Goal: Task Accomplishment & Management: Manage account settings

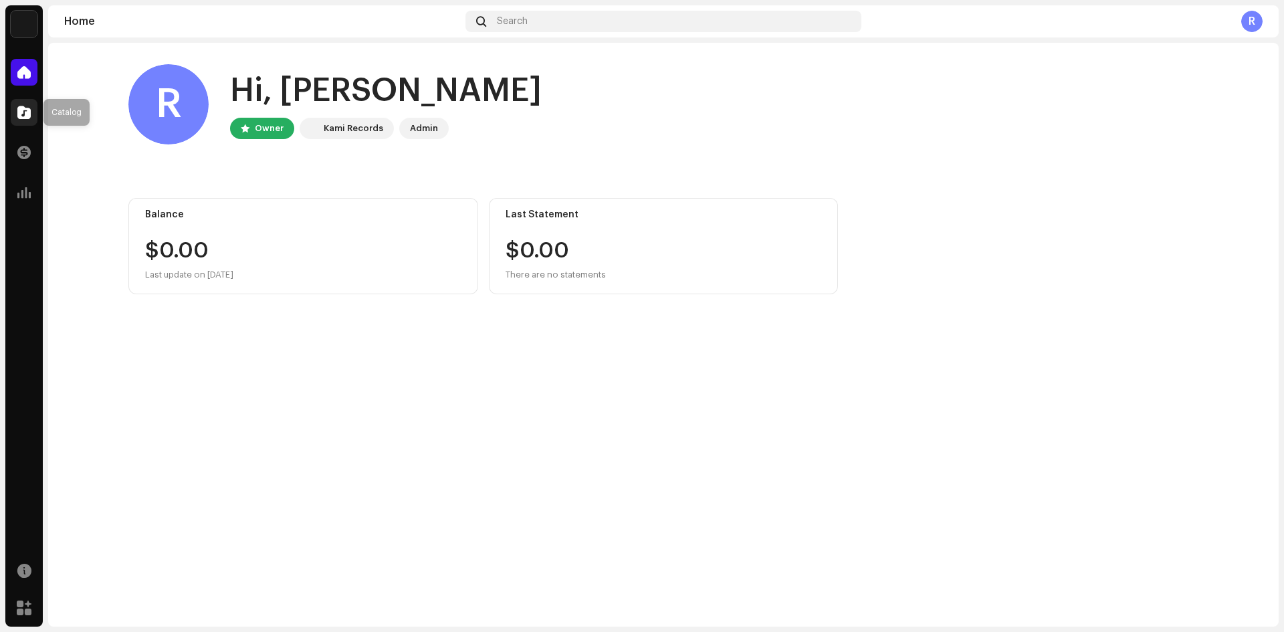
click at [27, 115] on span at bounding box center [23, 112] width 13 height 11
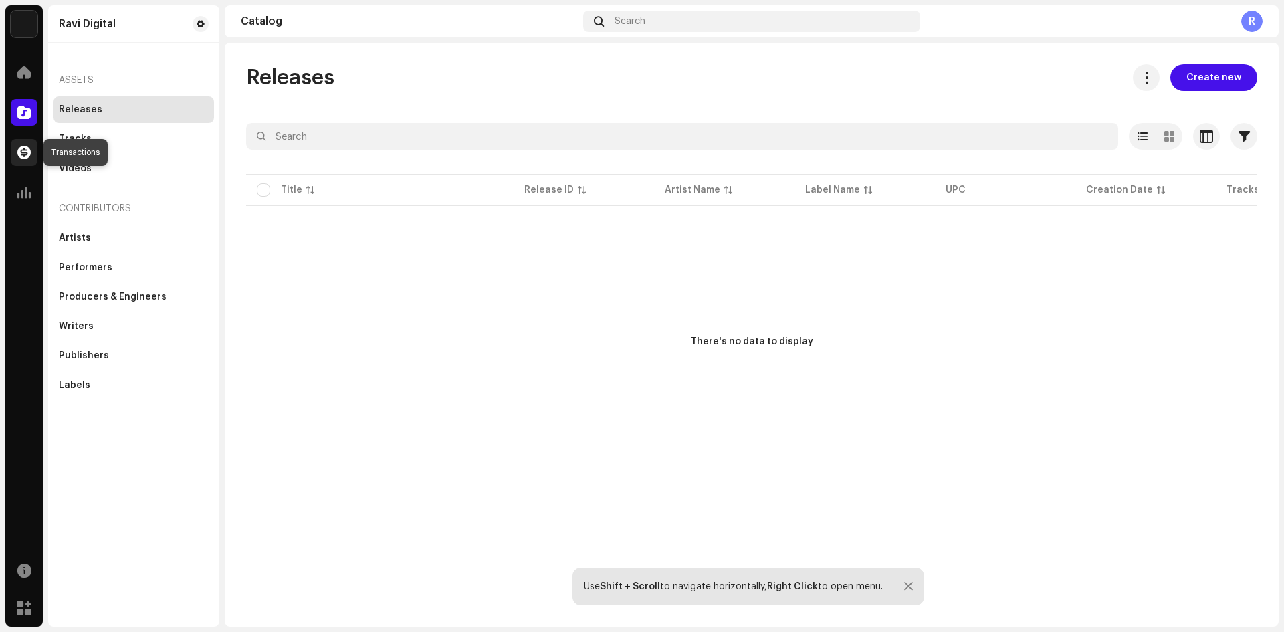
click at [28, 148] on span at bounding box center [23, 152] width 13 height 11
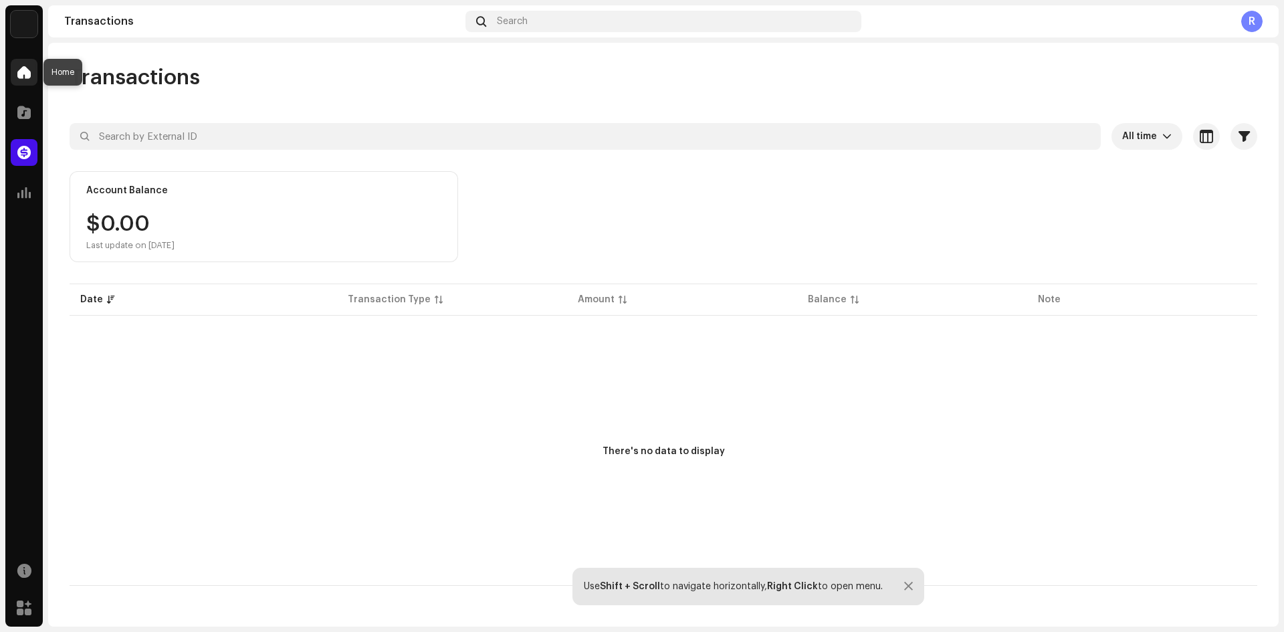
click at [17, 67] on span at bounding box center [23, 72] width 13 height 11
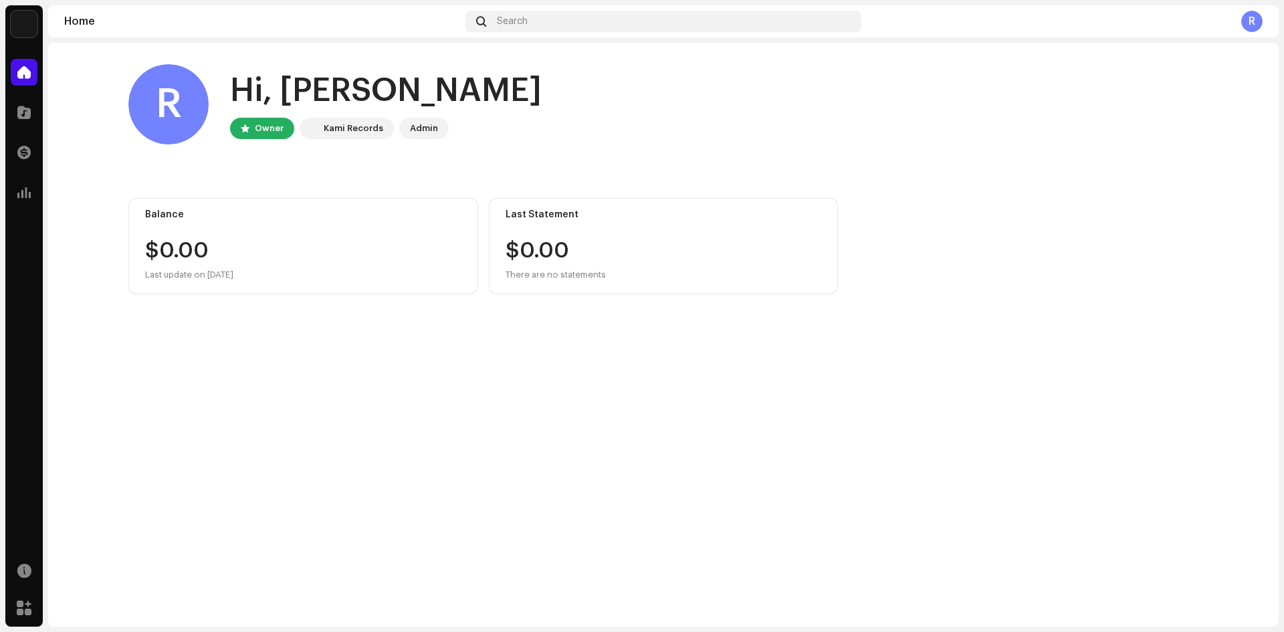
click at [427, 132] on div "Admin" at bounding box center [424, 128] width 28 height 16
click at [364, 124] on div "Kami Records" at bounding box center [354, 128] width 60 height 16
click at [27, 22] on img at bounding box center [24, 24] width 27 height 27
click at [159, 28] on span at bounding box center [163, 30] width 8 height 11
click at [35, 23] on img at bounding box center [24, 24] width 27 height 27
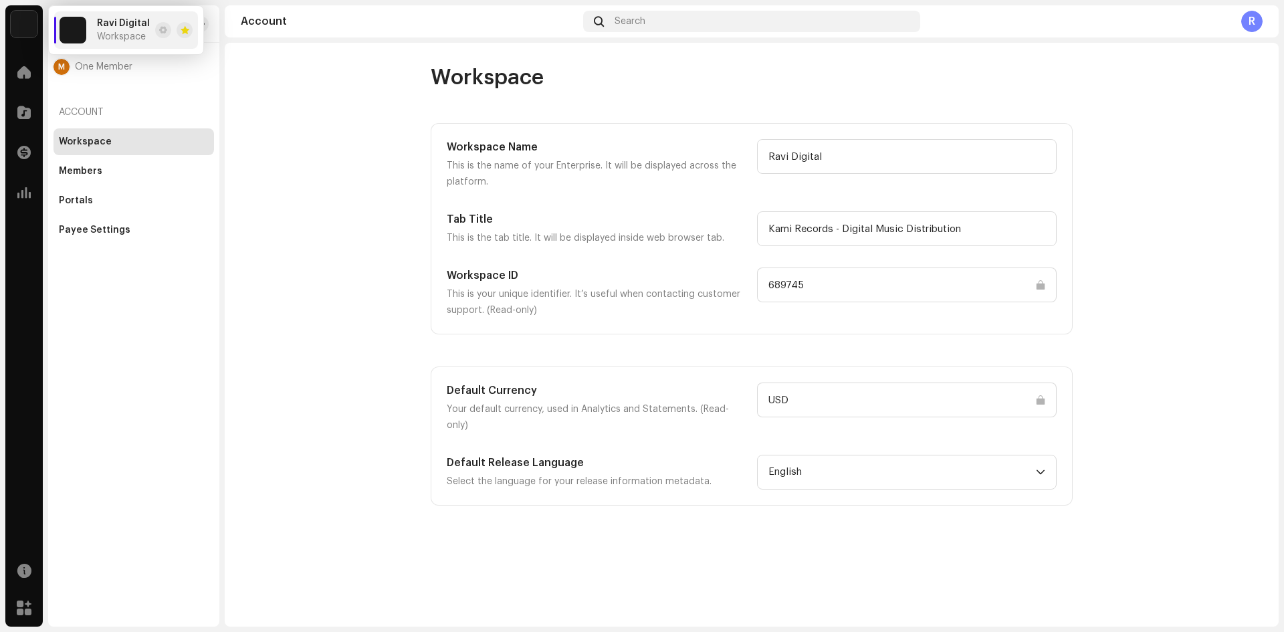
click at [344, 112] on account-workspace "Workspace Workspace Name This is the name of your Enterprise. It will be displa…" at bounding box center [752, 284] width 1054 height 441
click at [202, 19] on span at bounding box center [201, 24] width 8 height 11
click at [198, 27] on span at bounding box center [201, 24] width 8 height 11
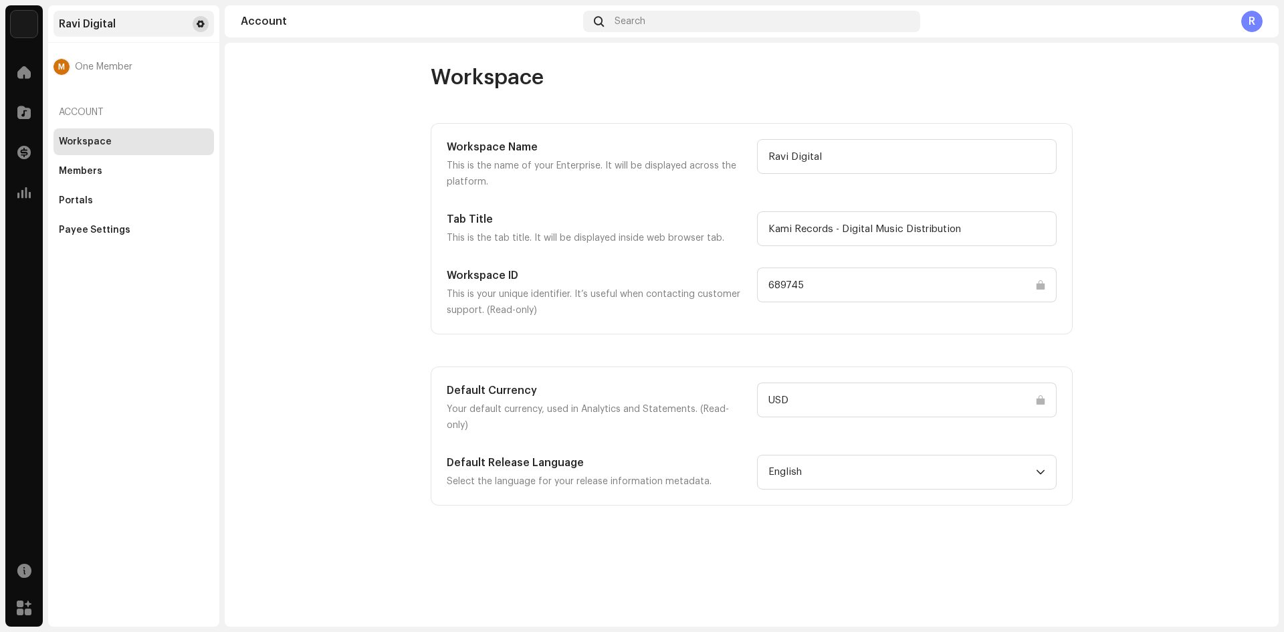
click at [198, 27] on span at bounding box center [201, 24] width 8 height 11
click at [301, 28] on div "Account Search R" at bounding box center [752, 21] width 1054 height 32
click at [189, 27] on div "Ravi Digital" at bounding box center [133, 24] width 160 height 26
click at [201, 25] on span at bounding box center [201, 24] width 8 height 11
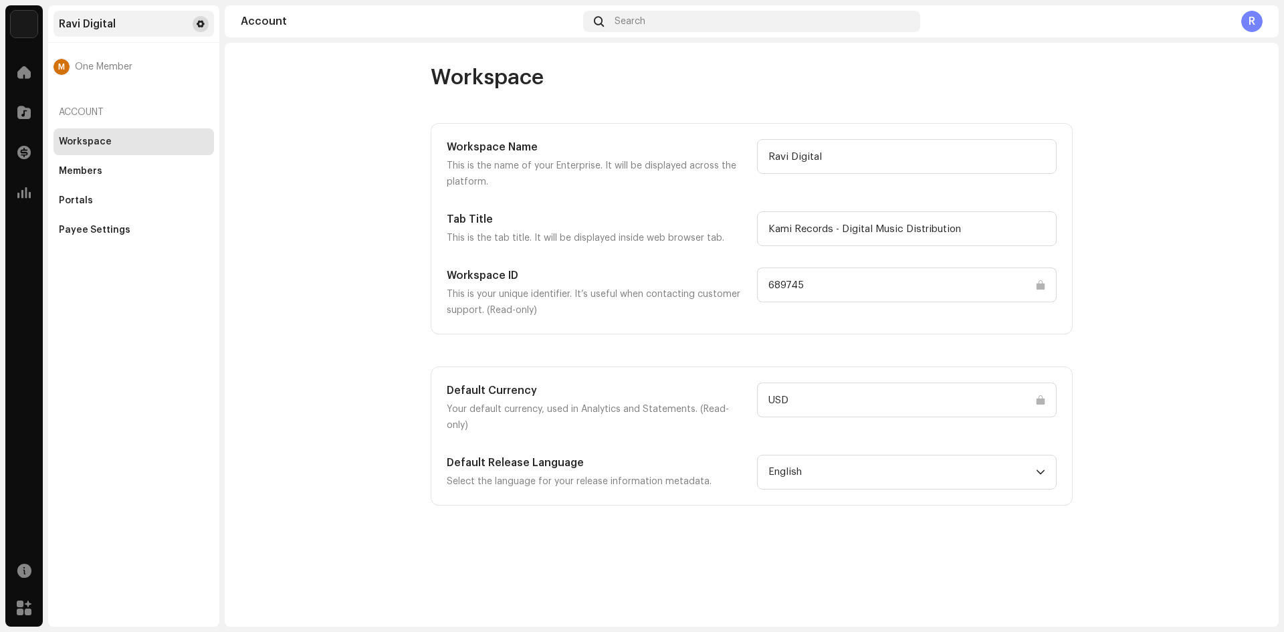
click at [201, 25] on span at bounding box center [201, 24] width 8 height 11
click at [288, 48] on div "Workspace Workspace Name This is the name of your Enterprise. It will be displa…" at bounding box center [752, 335] width 1054 height 584
click at [96, 163] on div "Members" at bounding box center [133, 171] width 160 height 27
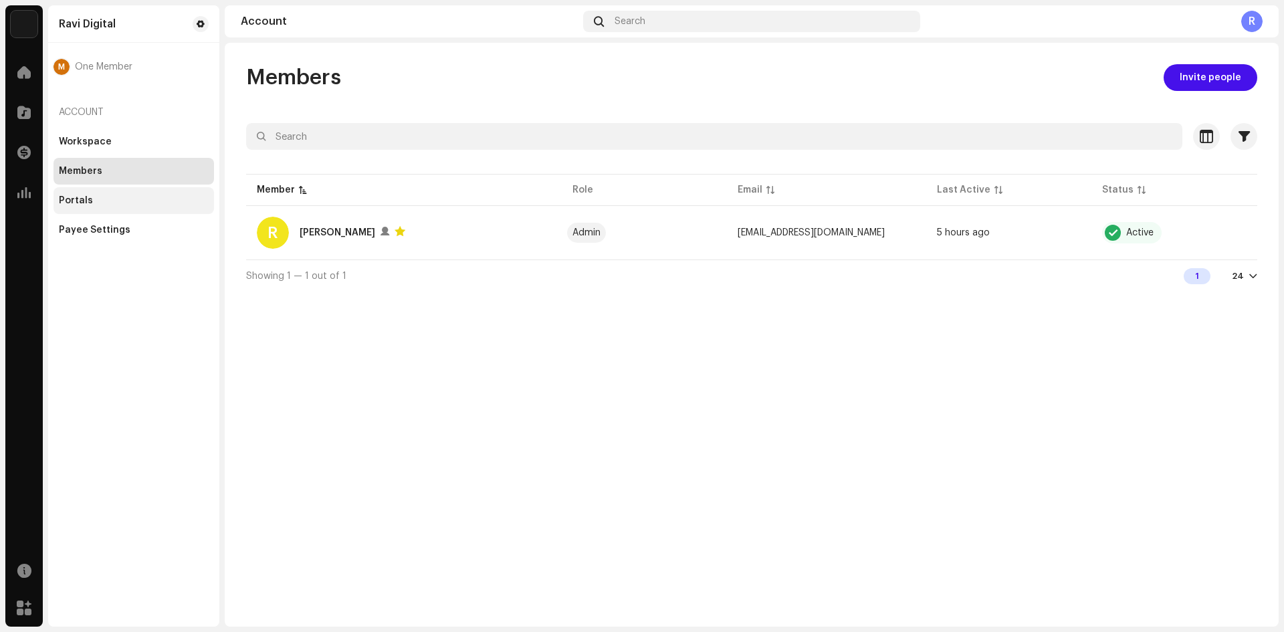
click at [107, 199] on div "Portals" at bounding box center [134, 200] width 150 height 11
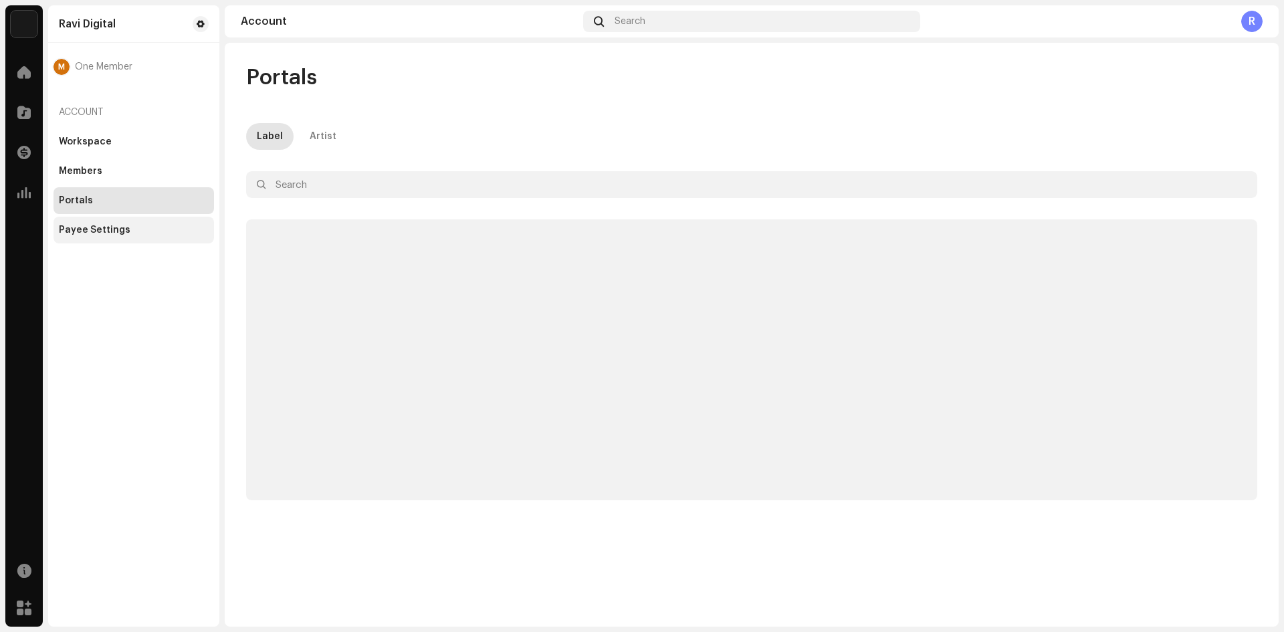
click at [120, 222] on div "Payee Settings" at bounding box center [133, 230] width 160 height 27
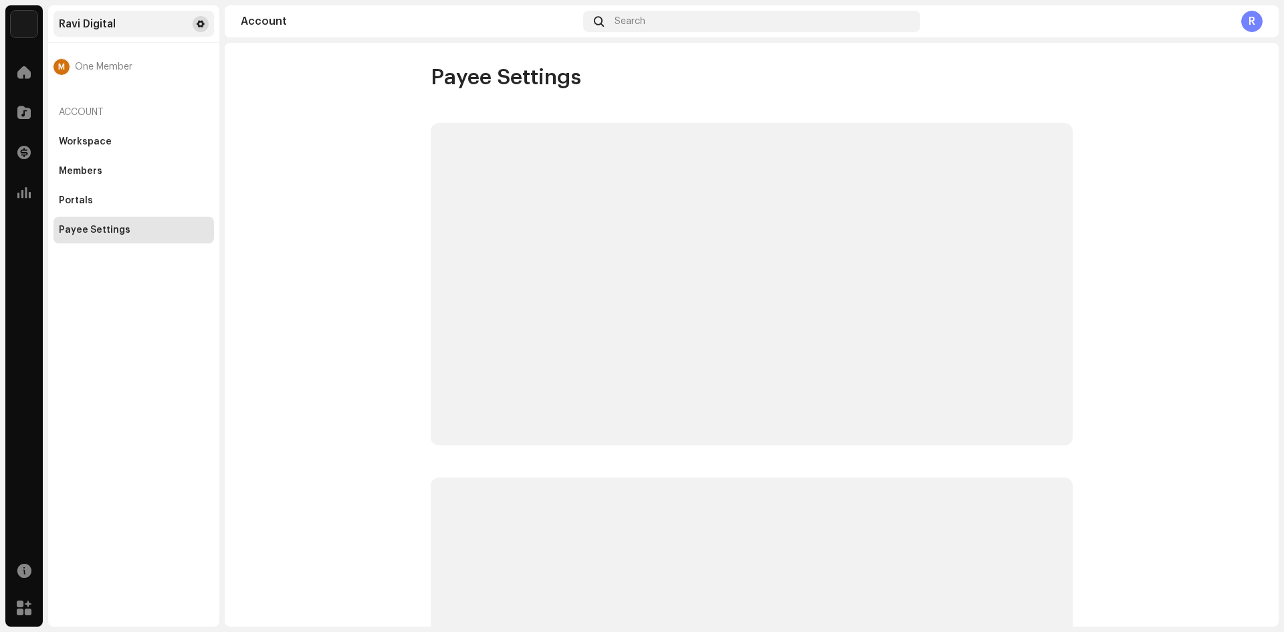
click at [198, 25] on span at bounding box center [201, 24] width 8 height 11
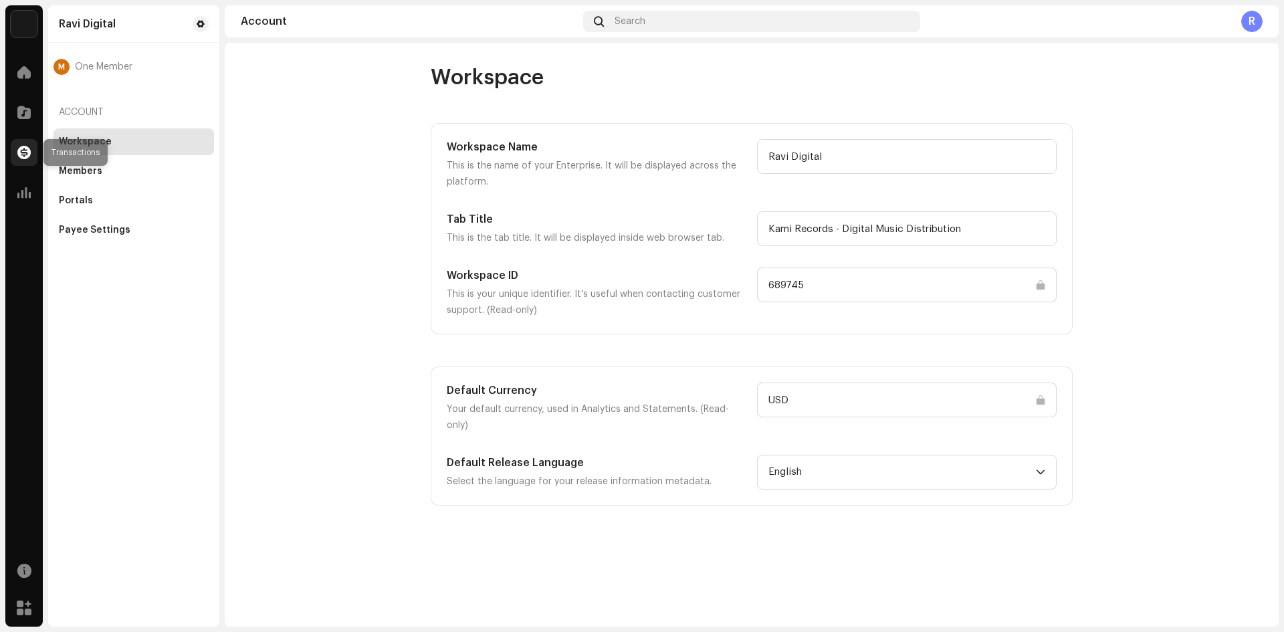
click at [23, 158] on span at bounding box center [23, 152] width 13 height 11
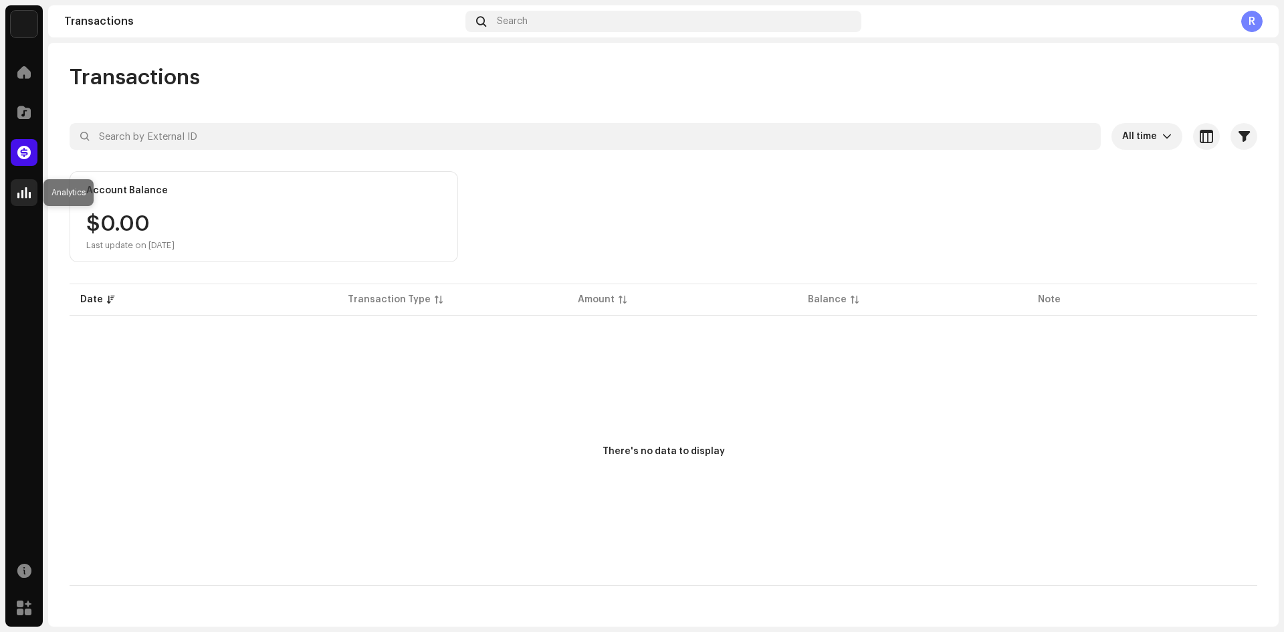
click at [22, 190] on span at bounding box center [23, 192] width 13 height 11
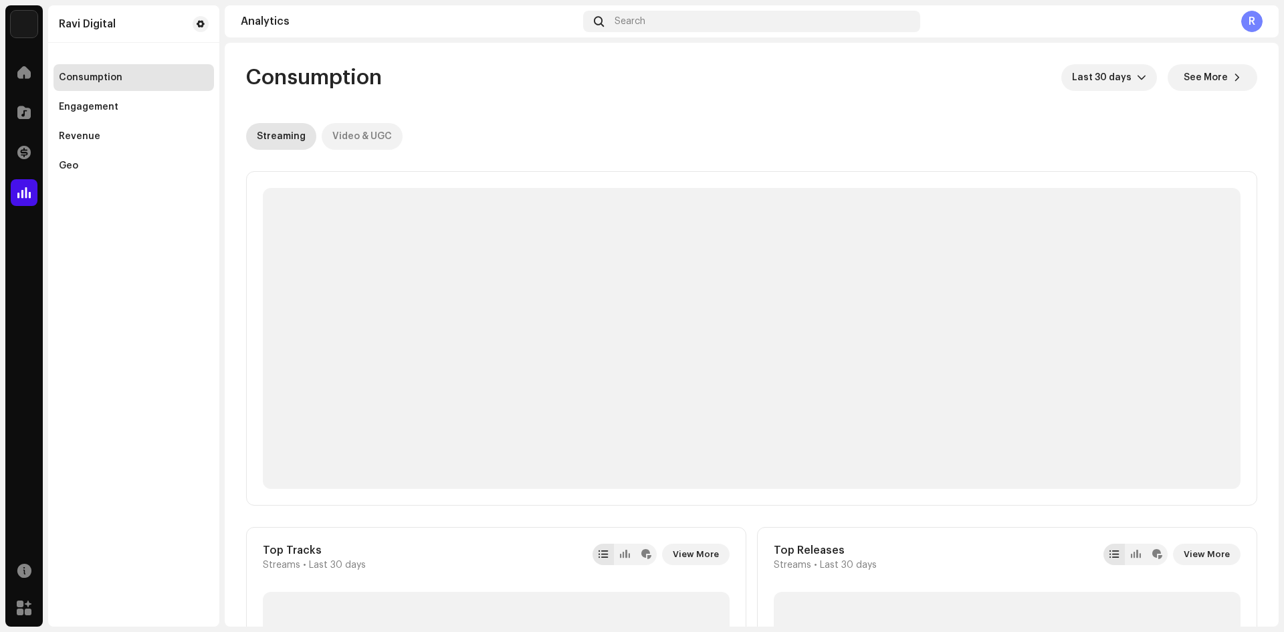
click at [337, 139] on div "Video & UGC" at bounding box center [362, 136] width 60 height 27
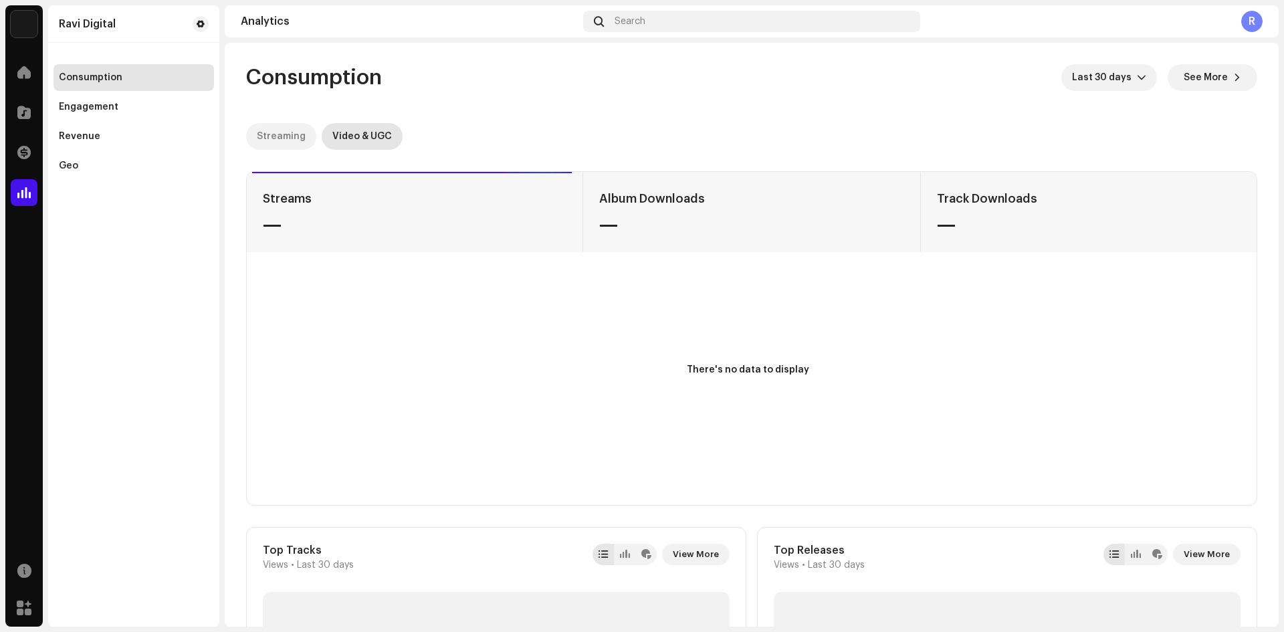
click at [288, 135] on div "Streaming" at bounding box center [281, 136] width 49 height 27
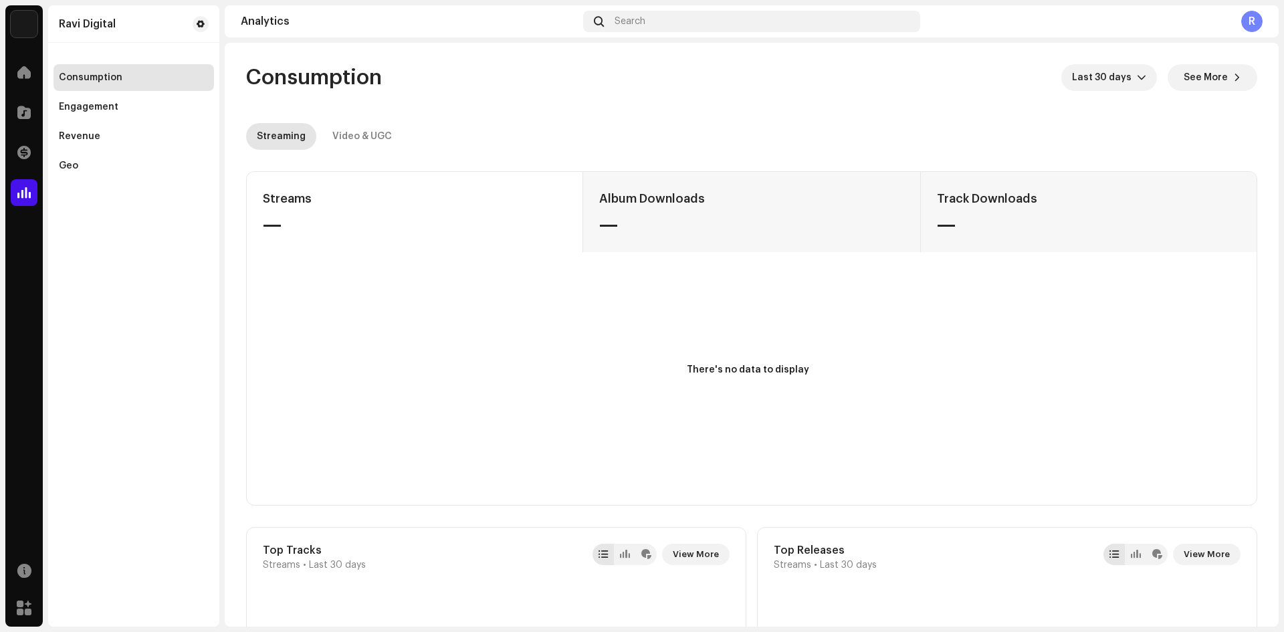
click at [34, 17] on img at bounding box center [24, 24] width 27 height 27
click at [155, 30] on button at bounding box center [163, 30] width 16 height 16
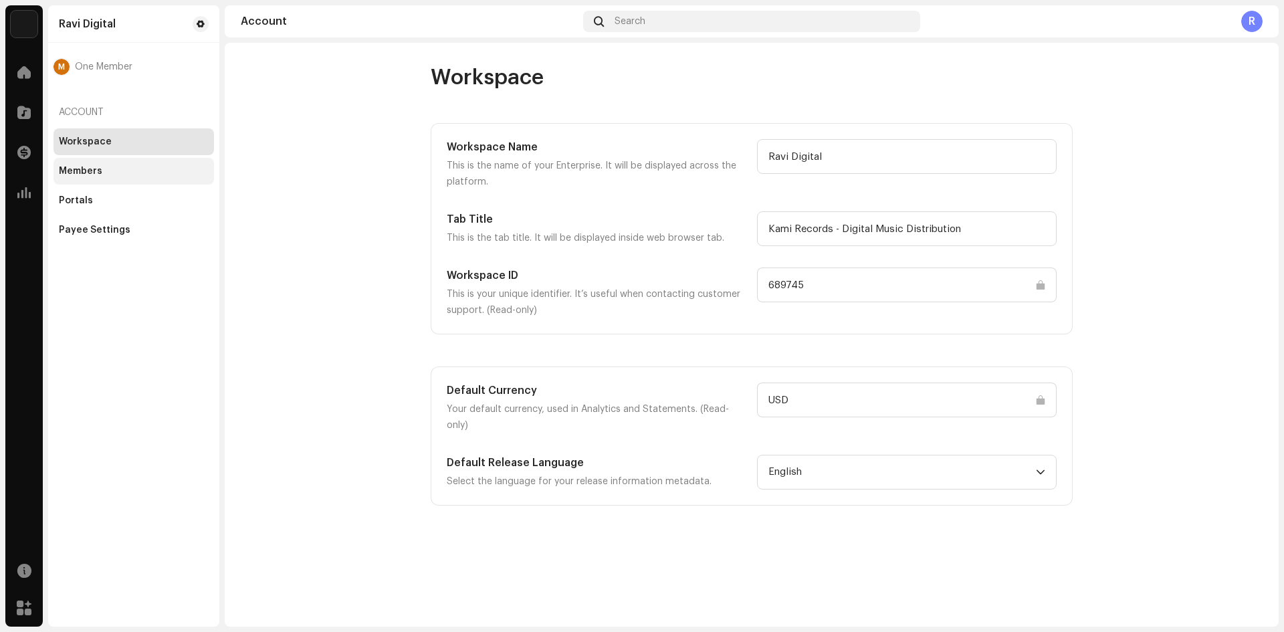
click at [94, 174] on div "Members" at bounding box center [80, 171] width 43 height 11
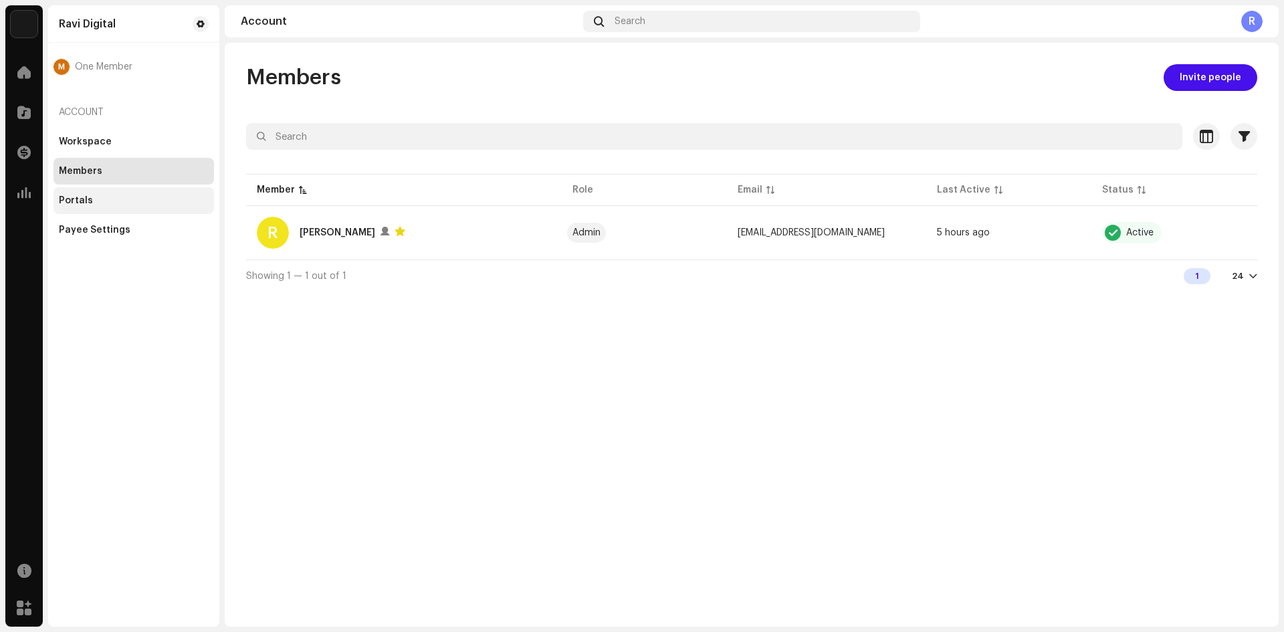
click at [97, 196] on div "Portals" at bounding box center [134, 200] width 150 height 11
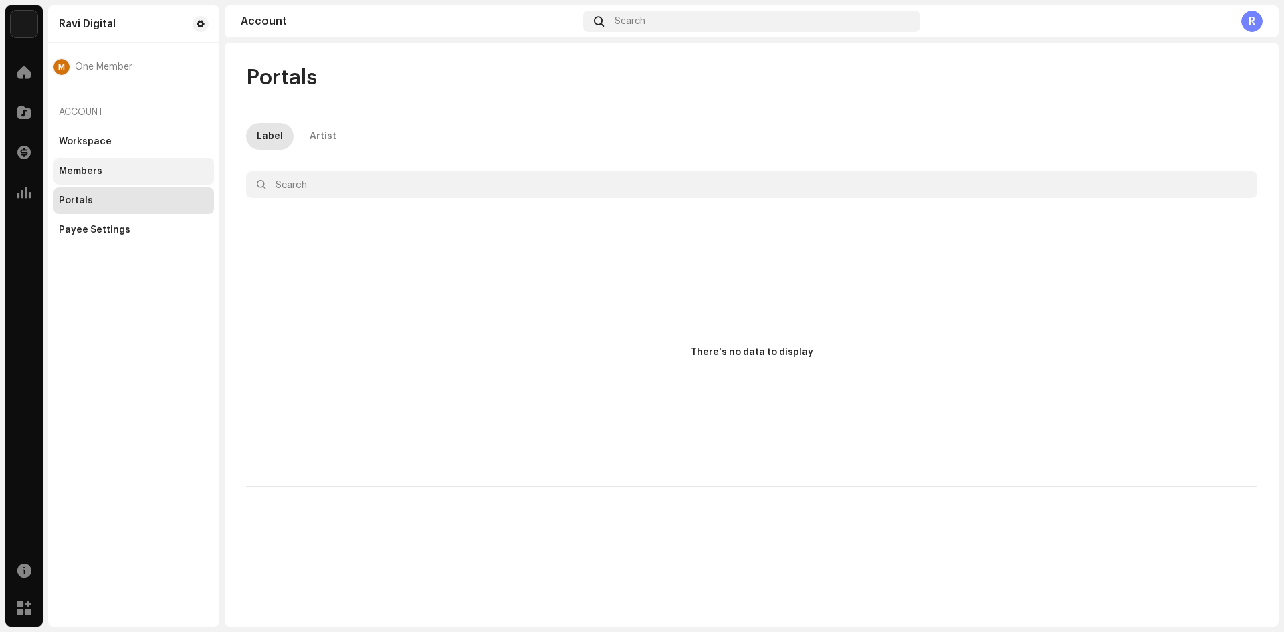
click at [116, 169] on div "Members" at bounding box center [134, 171] width 150 height 11
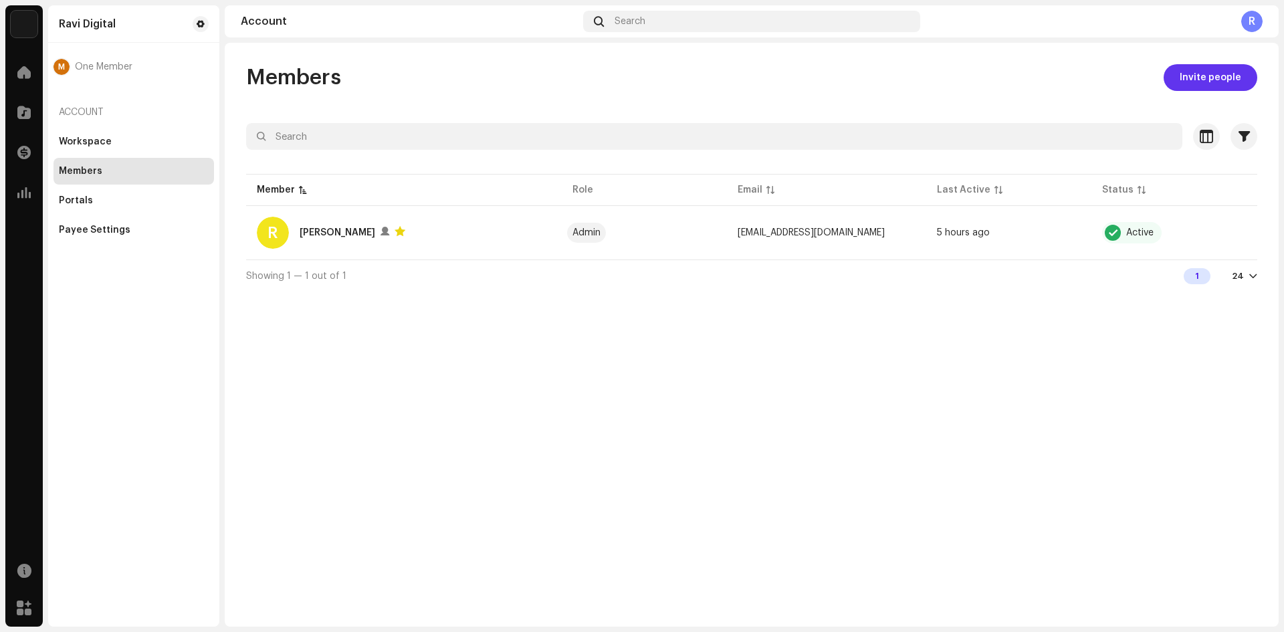
click at [1181, 83] on button "Invite people" at bounding box center [1210, 77] width 94 height 27
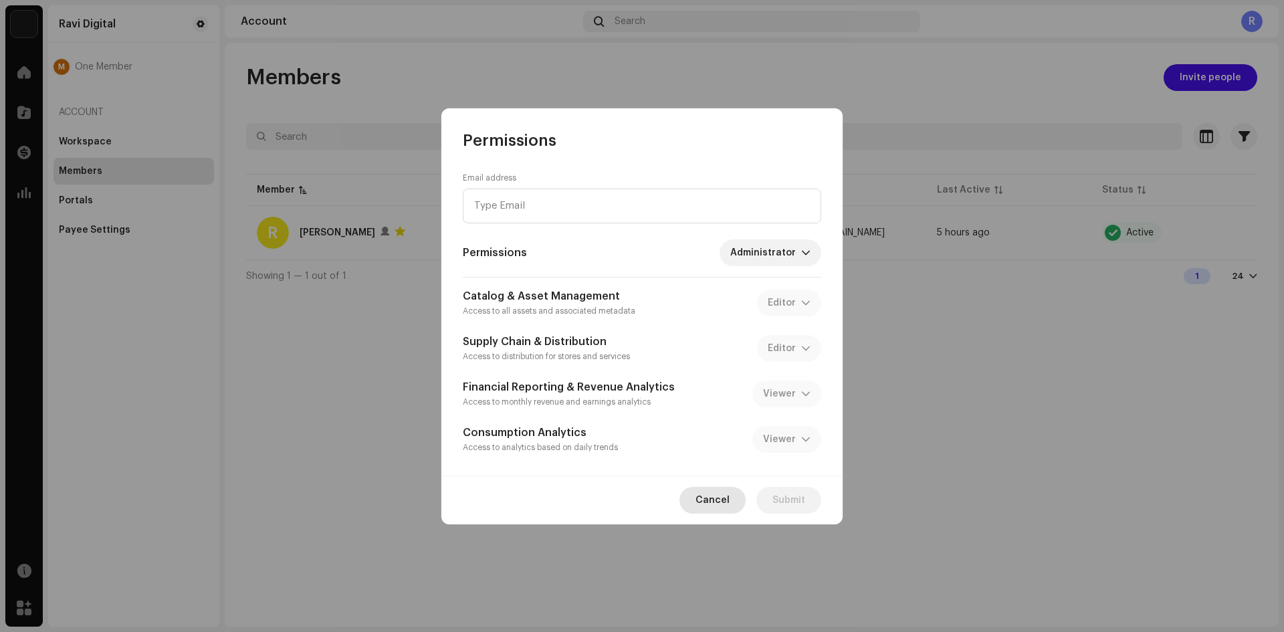
click at [715, 502] on span "Cancel" at bounding box center [712, 500] width 34 height 27
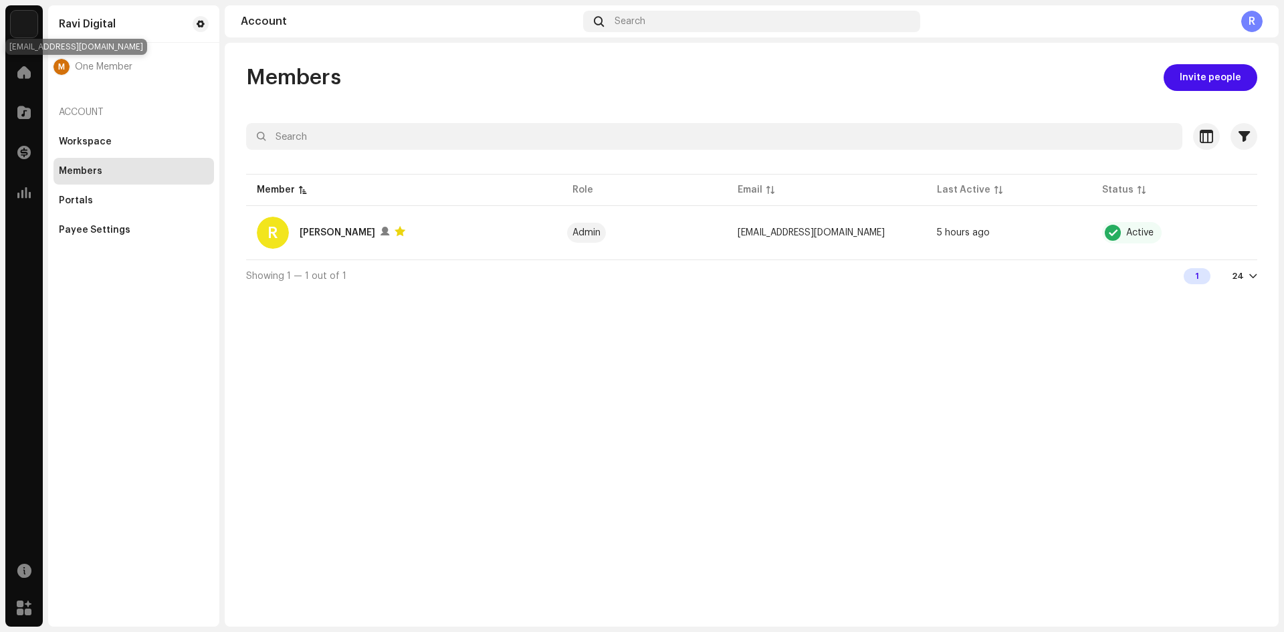
click at [64, 69] on div "M" at bounding box center [61, 67] width 16 height 16
drag, startPoint x: 138, startPoint y: 67, endPoint x: 66, endPoint y: 70, distance: 72.3
click at [66, 70] on div "M One Member" at bounding box center [133, 67] width 160 height 16
click at [82, 68] on span "One Member" at bounding box center [104, 67] width 58 height 11
click at [201, 23] on span at bounding box center [201, 24] width 8 height 11
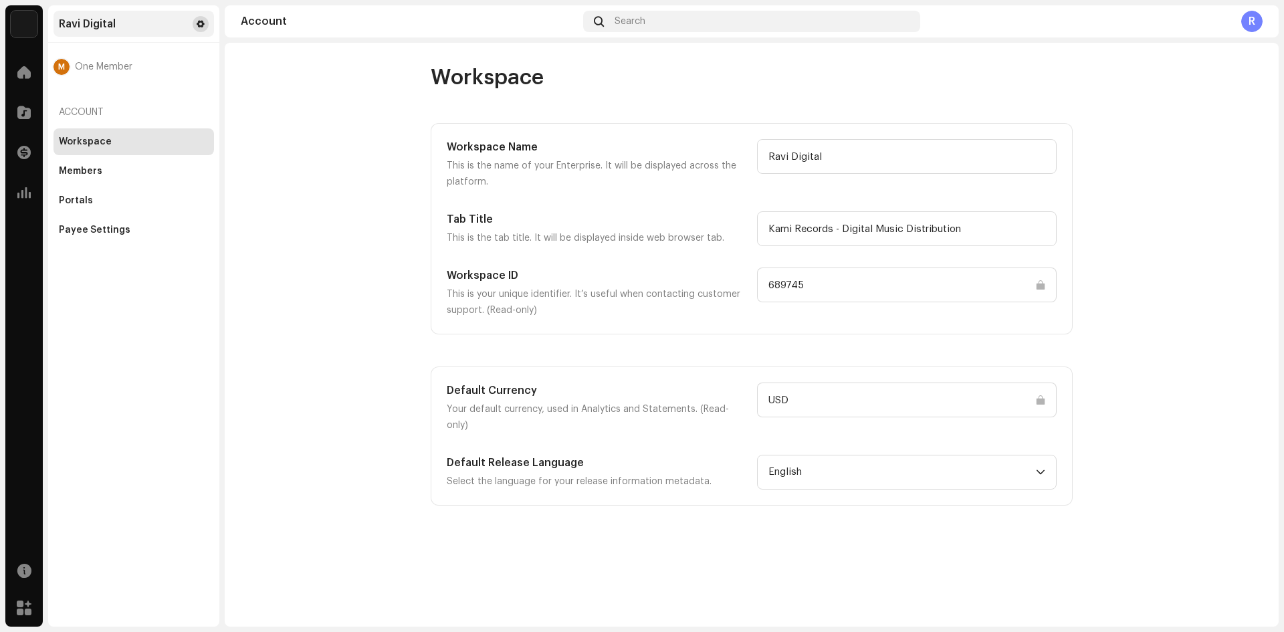
click at [201, 23] on span at bounding box center [201, 24] width 8 height 11
click at [91, 53] on div "M One Member" at bounding box center [133, 66] width 160 height 37
click at [65, 64] on div "M" at bounding box center [61, 67] width 16 height 16
click at [102, 201] on div "Portals" at bounding box center [134, 200] width 150 height 11
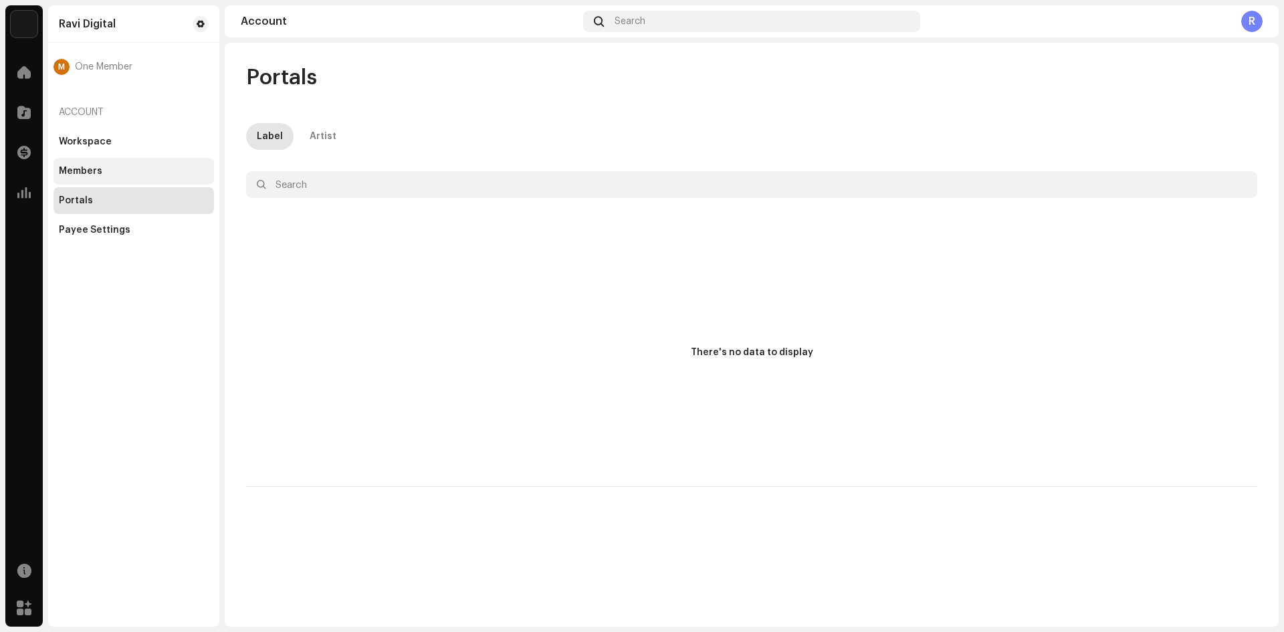
click at [110, 174] on div "Members" at bounding box center [134, 171] width 150 height 11
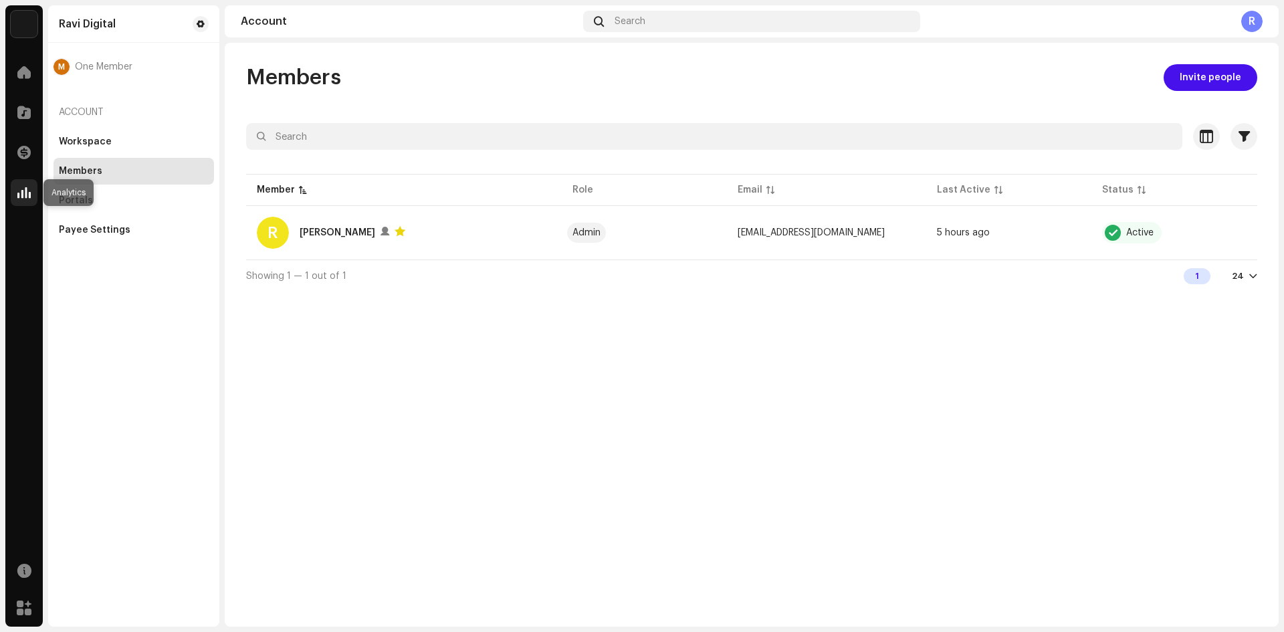
click at [31, 188] on div at bounding box center [24, 192] width 27 height 27
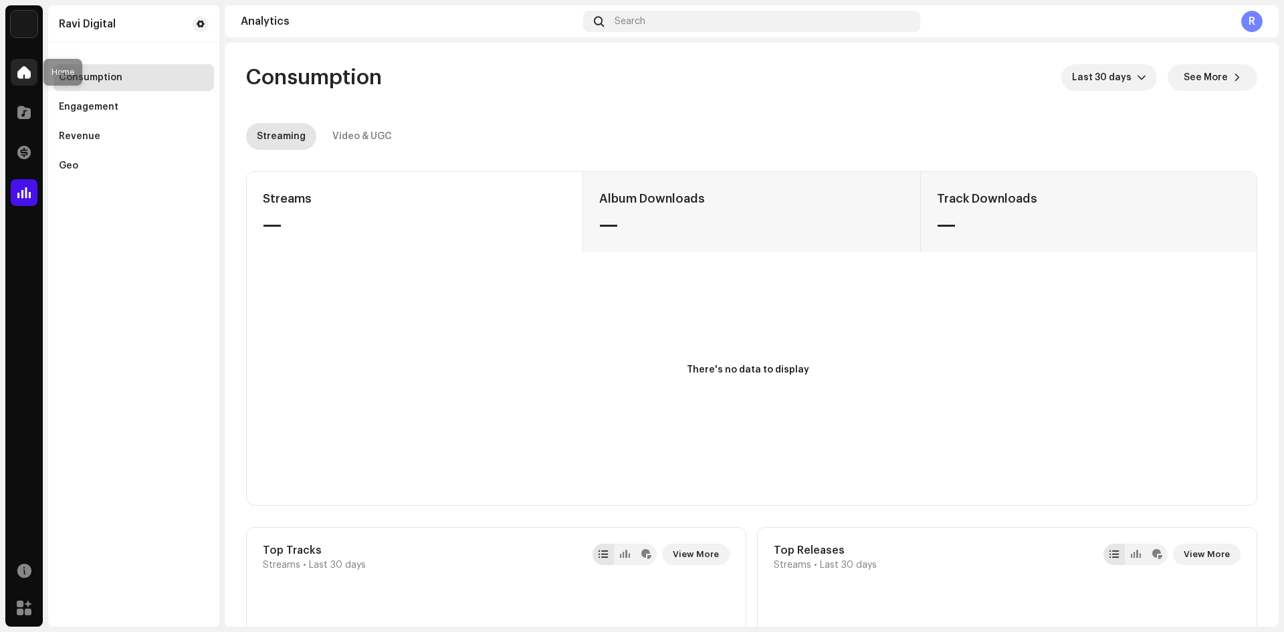
click at [19, 74] on span at bounding box center [23, 72] width 13 height 11
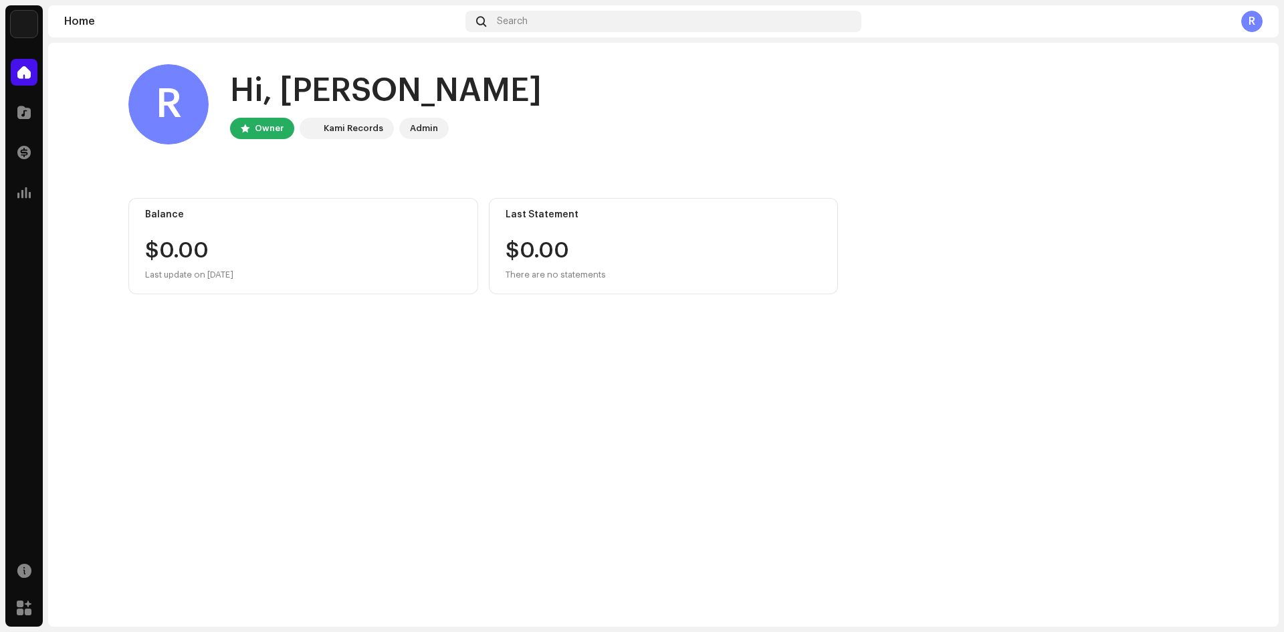
click at [193, 116] on div "R" at bounding box center [168, 104] width 80 height 80
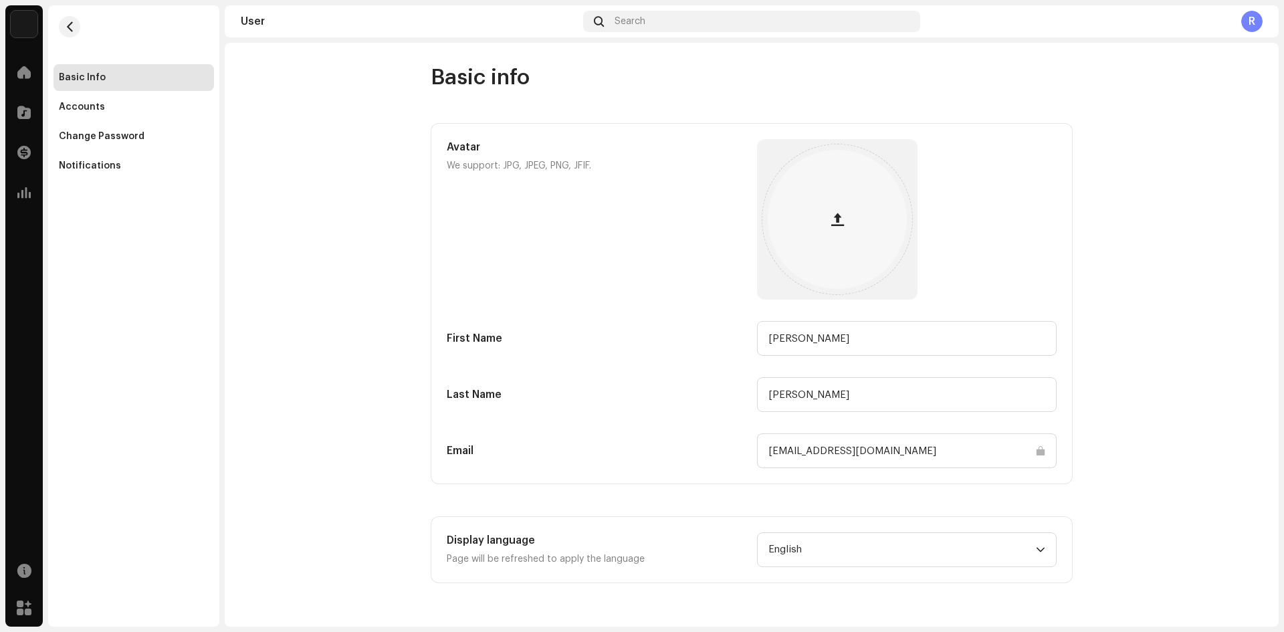
click at [83, 22] on div "Basic Info Accounts Change Password Notifications" at bounding box center [133, 92] width 160 height 174
click at [71, 26] on span "button" at bounding box center [70, 26] width 10 height 11
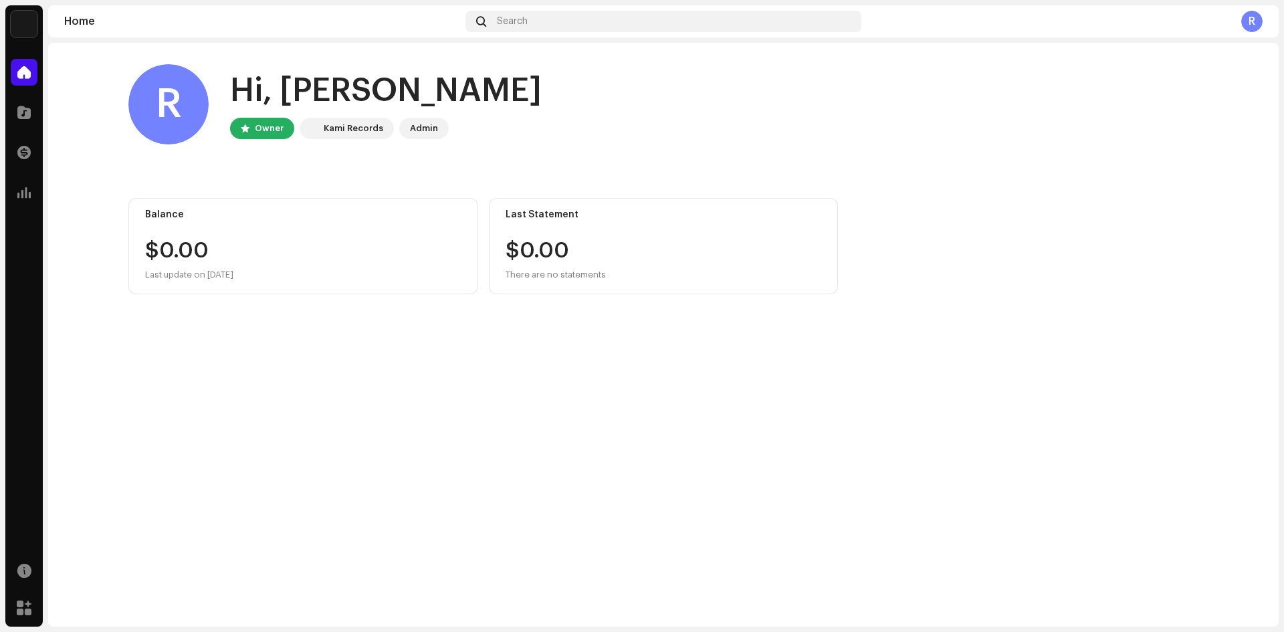
click at [191, 106] on div "R" at bounding box center [168, 104] width 80 height 80
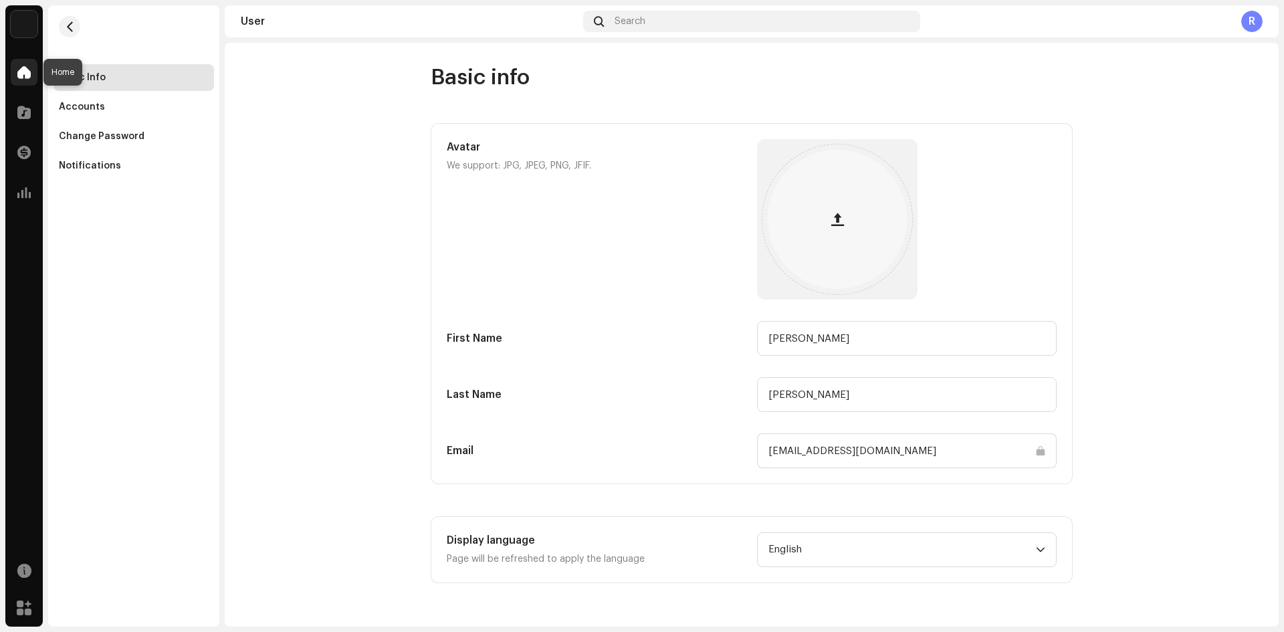
click at [27, 70] on span at bounding box center [23, 72] width 13 height 11
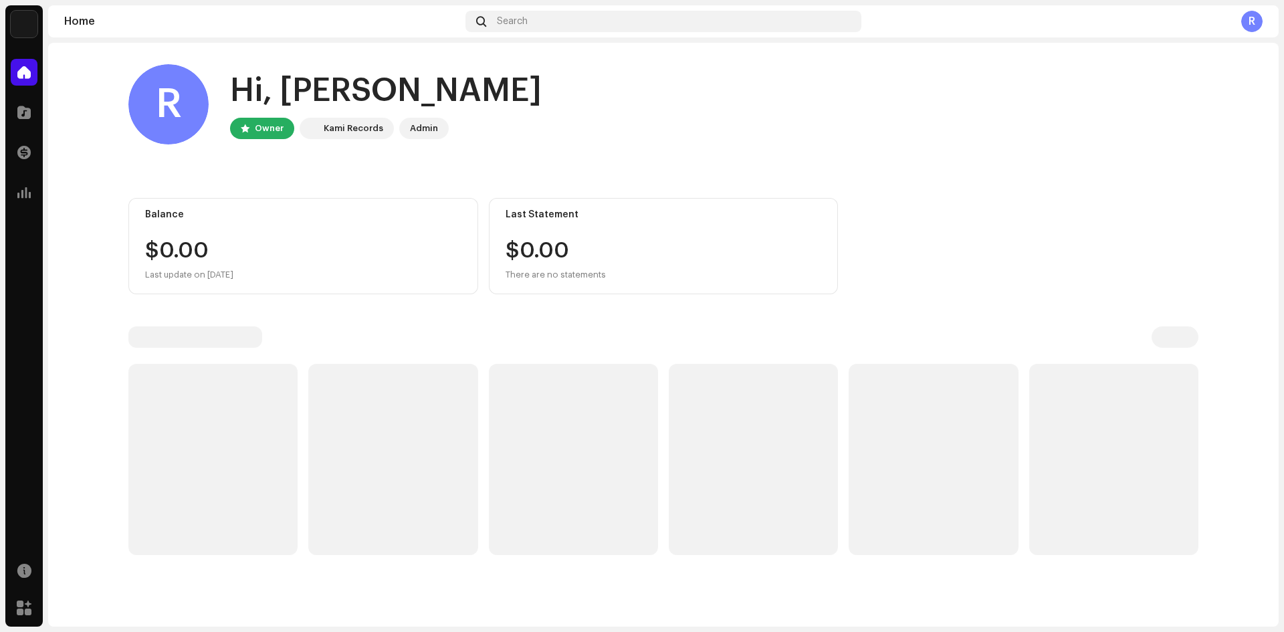
click at [429, 132] on div "Admin" at bounding box center [424, 128] width 28 height 16
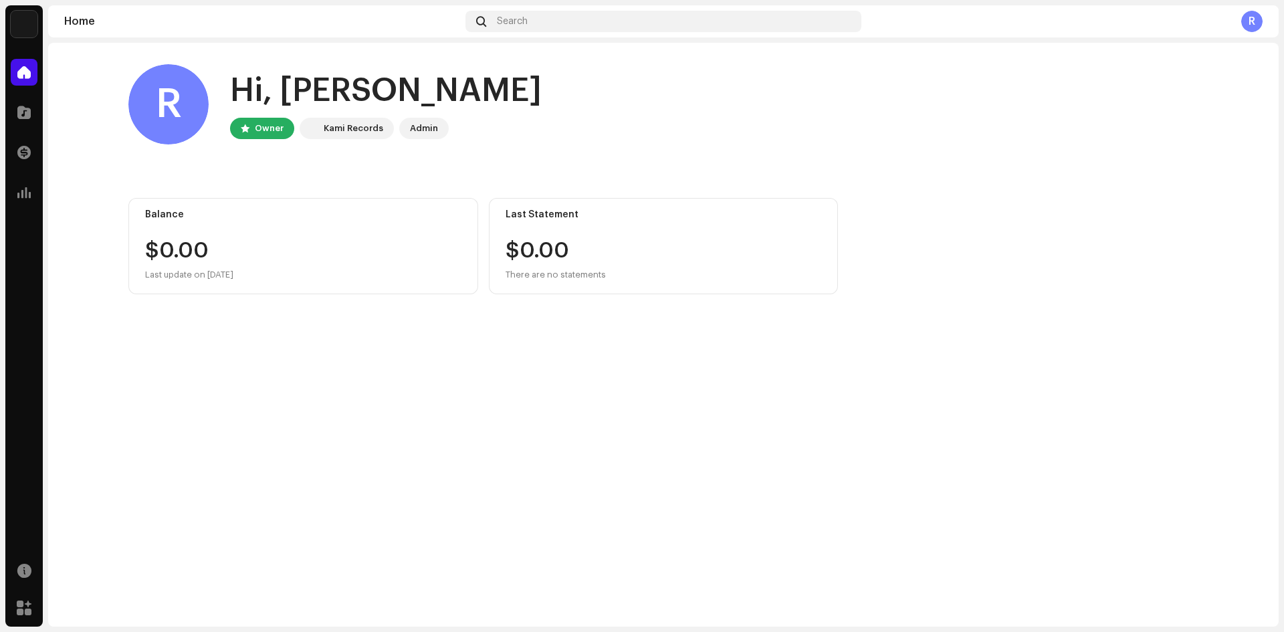
click at [367, 125] on div "Kami Records" at bounding box center [354, 128] width 60 height 16
click at [300, 129] on div "Kami Records" at bounding box center [347, 128] width 94 height 21
click at [35, 189] on div at bounding box center [24, 192] width 27 height 27
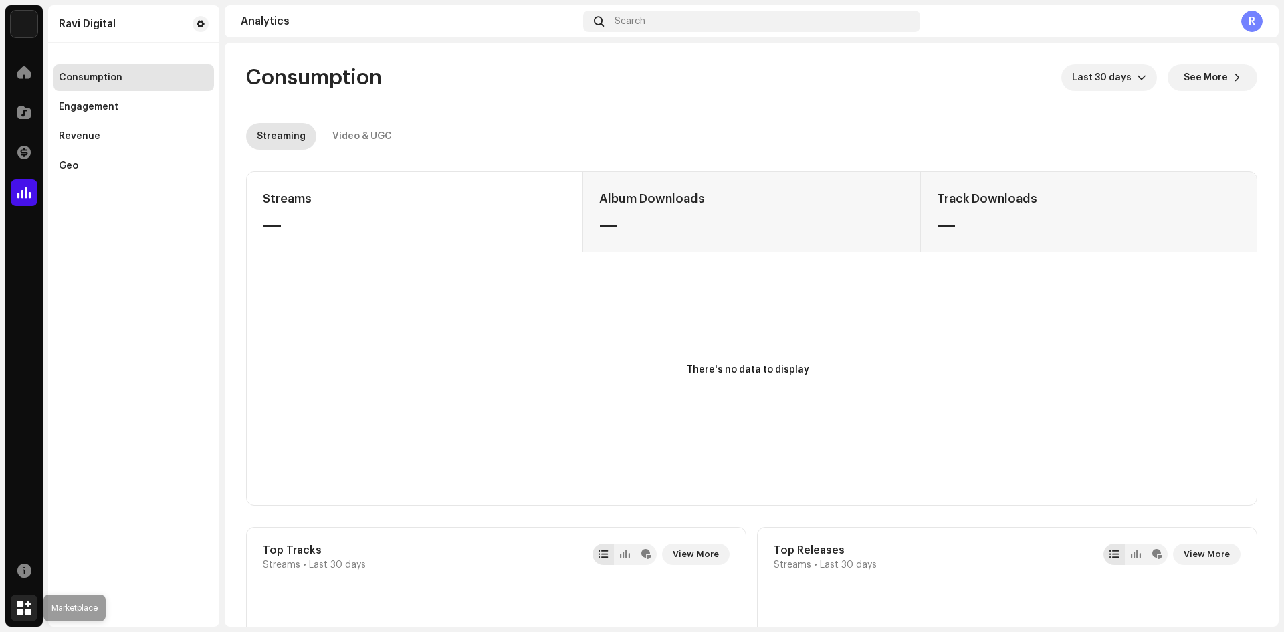
click at [25, 605] on span at bounding box center [24, 607] width 15 height 11
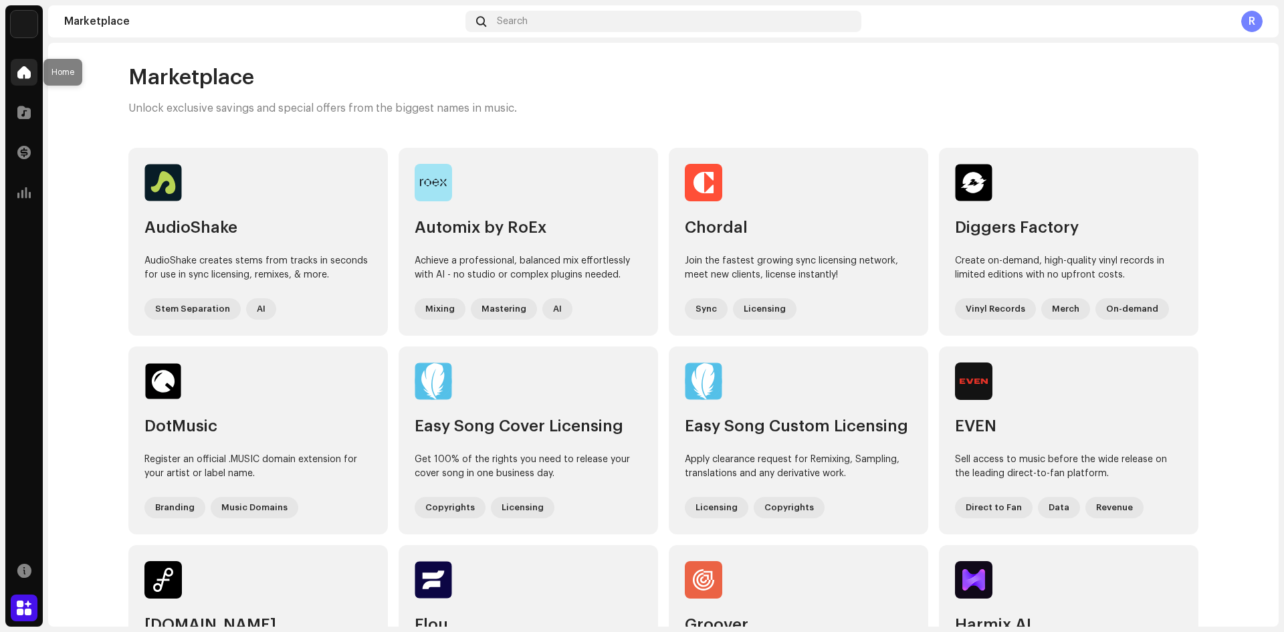
click at [18, 83] on div at bounding box center [24, 72] width 27 height 27
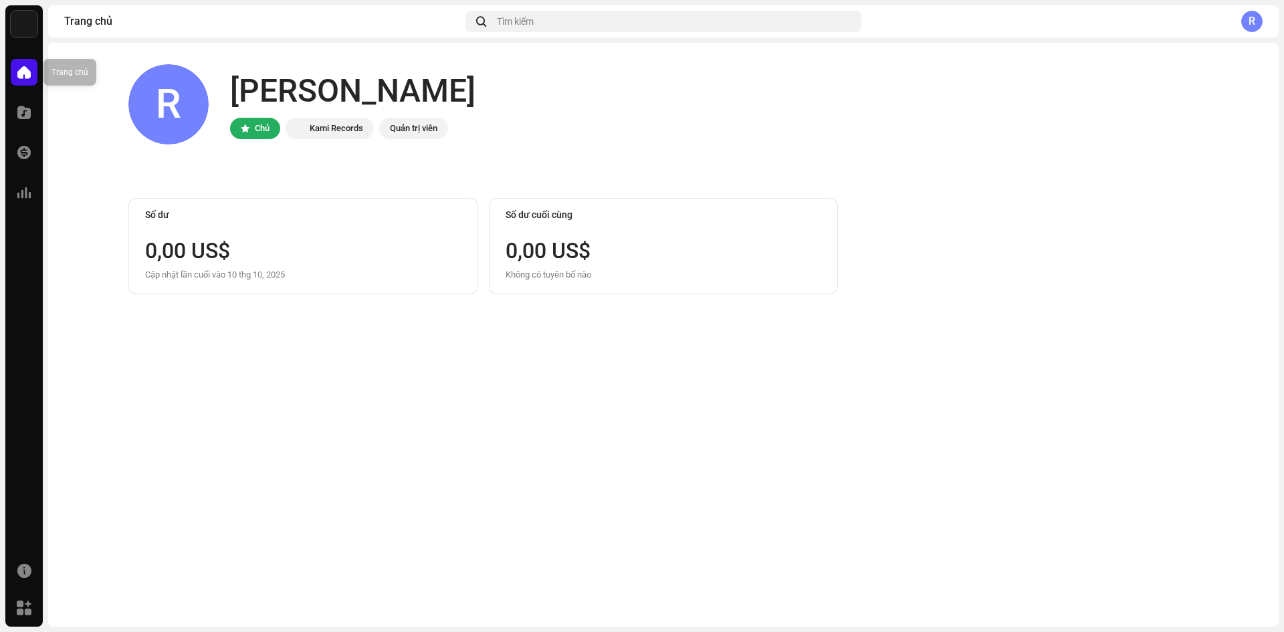
click at [32, 79] on div at bounding box center [24, 72] width 27 height 27
click at [23, 118] on span at bounding box center [23, 112] width 13 height 11
